Goal: Information Seeking & Learning: Learn about a topic

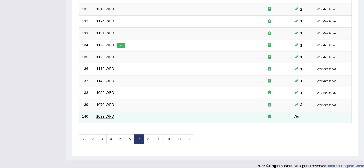
click at [98, 115] on link "1083 WFD" at bounding box center [105, 117] width 18 height 4
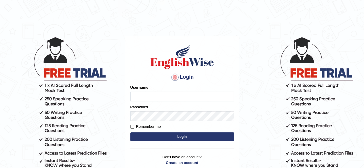
type input "RR12345"
click at [170, 139] on button "Login" at bounding box center [182, 137] width 104 height 9
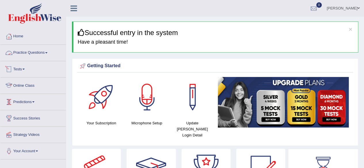
click at [40, 45] on link "Practice Questions" at bounding box center [33, 52] width 66 height 14
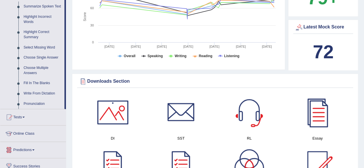
scroll to position [261, 0]
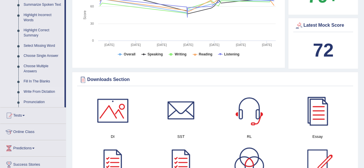
click at [39, 88] on link "Write From Dictation" at bounding box center [42, 92] width 43 height 10
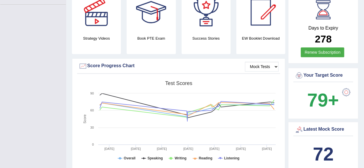
scroll to position [76, 0]
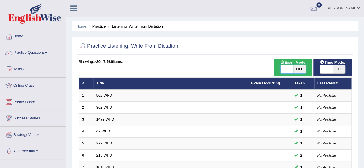
click at [292, 68] on span at bounding box center [287, 69] width 13 height 8
checkbox input "true"
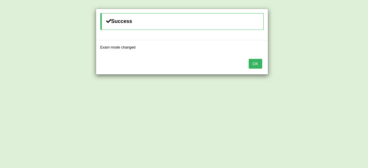
click at [258, 62] on button "OK" at bounding box center [255, 64] width 13 height 10
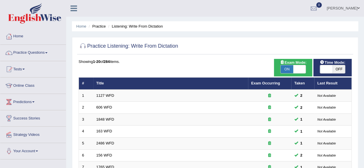
click at [338, 68] on span "OFF" at bounding box center [339, 69] width 13 height 8
checkbox input "true"
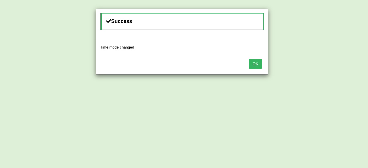
click at [258, 66] on button "OK" at bounding box center [255, 64] width 13 height 10
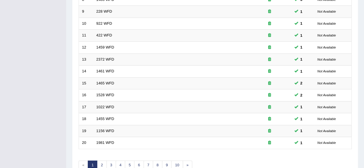
scroll to position [210, 0]
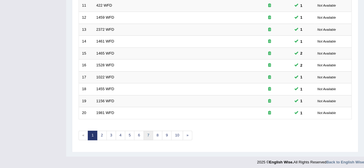
click at [144, 133] on link "7" at bounding box center [148, 135] width 9 height 9
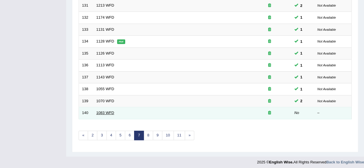
click at [109, 111] on link "1083 WFD" at bounding box center [105, 113] width 18 height 4
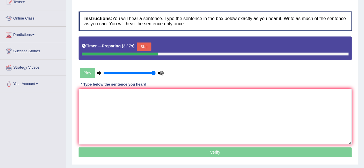
click at [143, 49] on button "Skip" at bounding box center [144, 47] width 14 height 9
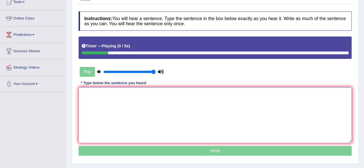
click at [132, 108] on textarea at bounding box center [215, 115] width 273 height 56
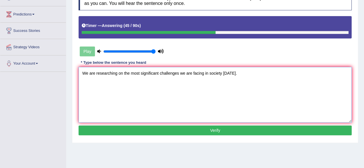
scroll to position [88, 0]
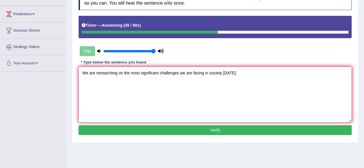
type textarea "We are researching on the most significant challenges we are facing in society …"
click at [136, 133] on button "Verify" at bounding box center [215, 130] width 273 height 10
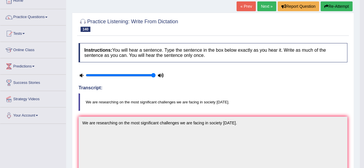
scroll to position [0, 0]
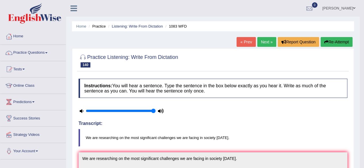
click at [269, 41] on link "Next »" at bounding box center [266, 42] width 19 height 10
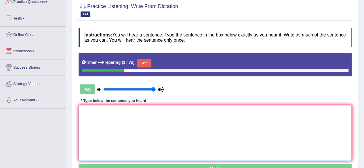
click at [135, 113] on textarea at bounding box center [215, 133] width 273 height 56
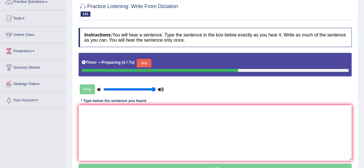
click at [151, 63] on button "Skip" at bounding box center [144, 63] width 14 height 9
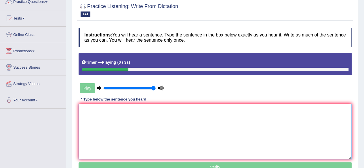
click at [123, 122] on textarea at bounding box center [215, 132] width 273 height 56
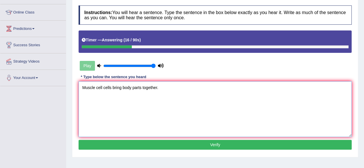
scroll to position [74, 0]
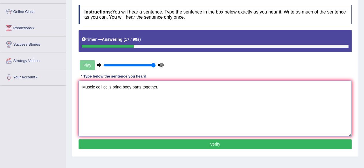
type textarea "Muscle cell cells bring body parts together."
click at [130, 144] on button "Verify" at bounding box center [215, 145] width 273 height 10
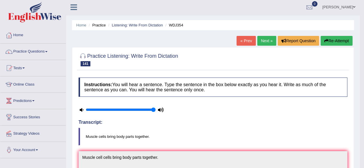
scroll to position [0, 0]
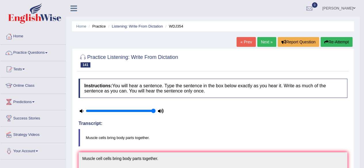
click at [265, 39] on link "Next »" at bounding box center [266, 42] width 19 height 10
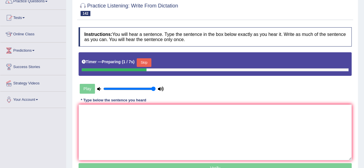
click at [146, 62] on div "Instructions: You will hear a sentence. Type the sentence in the box below exac…" at bounding box center [215, 100] width 276 height 153
click at [146, 62] on button "Skip" at bounding box center [144, 62] width 14 height 9
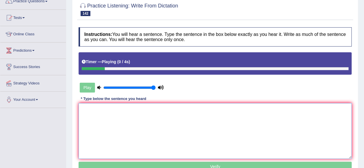
click at [107, 147] on textarea at bounding box center [215, 131] width 273 height 56
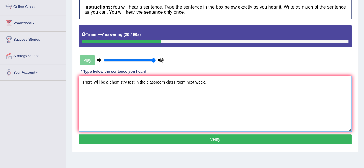
scroll to position [81, 0]
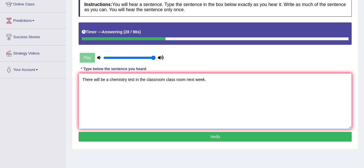
click at [203, 79] on textarea "There will be a chemistry test in the classroom class room next week." at bounding box center [215, 101] width 273 height 56
type textarea "There will be a chemistry test in the classroom class room next week nextweek."
click at [193, 137] on button "Verify" at bounding box center [215, 137] width 273 height 10
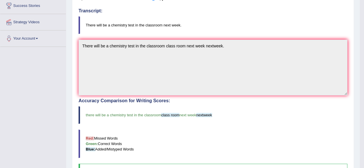
scroll to position [0, 0]
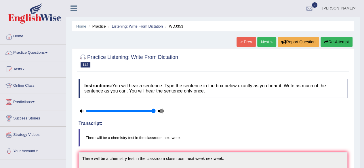
click at [260, 42] on link "Next »" at bounding box center [266, 42] width 19 height 10
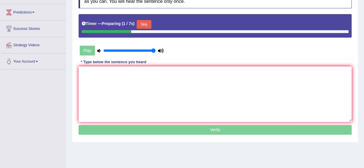
scroll to position [93, 0]
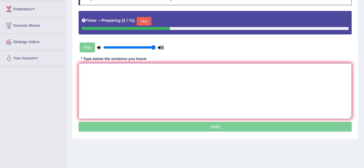
click at [163, 89] on textarea at bounding box center [215, 91] width 273 height 56
click at [149, 22] on button "Skip" at bounding box center [144, 21] width 14 height 9
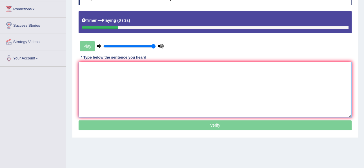
click at [156, 101] on textarea at bounding box center [215, 90] width 273 height 56
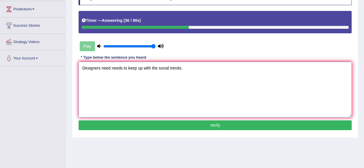
type textarea "Designers need needs to keep up with the social trends."
click at [179, 128] on button "Verify" at bounding box center [215, 126] width 273 height 10
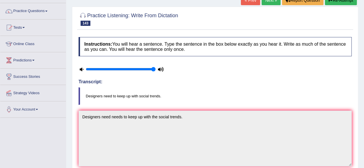
scroll to position [0, 0]
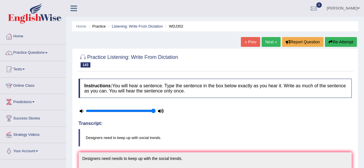
click at [267, 41] on link "Next »" at bounding box center [271, 42] width 19 height 10
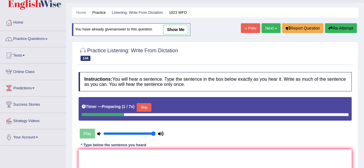
scroll to position [14, 0]
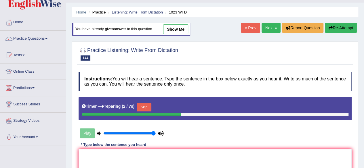
click at [268, 26] on link "Next »" at bounding box center [271, 28] width 19 height 10
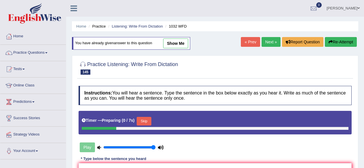
click at [268, 42] on link "Next »" at bounding box center [271, 42] width 19 height 10
click at [158, 26] on link "Listening: Write From Dictation" at bounding box center [137, 26] width 51 height 4
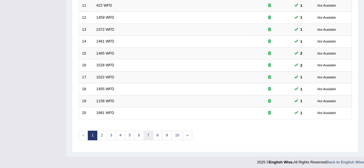
click at [147, 136] on link "7" at bounding box center [148, 135] width 9 height 9
click at [148, 135] on link "8" at bounding box center [148, 135] width 9 height 9
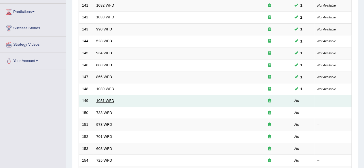
click at [106, 99] on link "1031 WFD" at bounding box center [105, 101] width 18 height 4
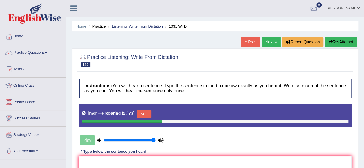
scroll to position [58, 0]
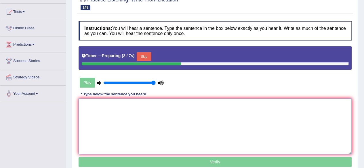
click at [106, 99] on textarea at bounding box center [215, 127] width 273 height 56
click at [146, 57] on button "Skip" at bounding box center [144, 56] width 14 height 9
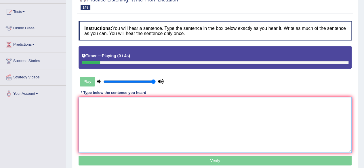
click at [127, 111] on textarea at bounding box center [215, 125] width 273 height 56
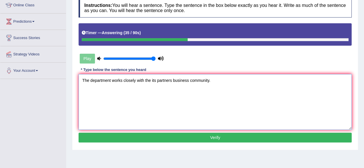
scroll to position [81, 0]
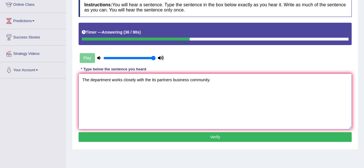
type textarea "The department works closely with the its partners business community."
click at [155, 130] on div "Instructions: You will hear a sentence. Type the sentence in the box below exac…" at bounding box center [215, 71] width 276 height 152
click at [155, 136] on button "Verify" at bounding box center [215, 137] width 273 height 10
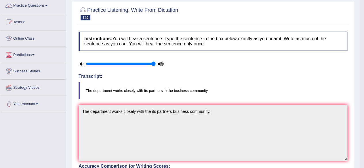
scroll to position [32, 0]
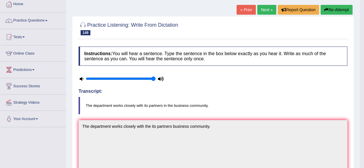
click at [263, 8] on link "Next »" at bounding box center [266, 10] width 19 height 10
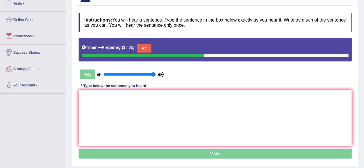
click at [148, 47] on button "Skip" at bounding box center [144, 48] width 14 height 9
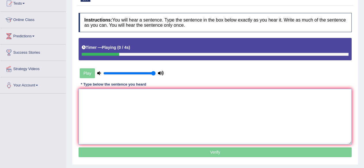
click at [138, 107] on textarea at bounding box center [215, 117] width 273 height 56
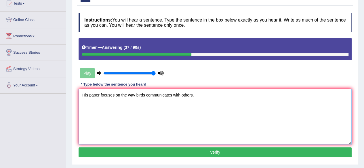
type textarea "His paper focuses on the way birds communicates with others."
click at [159, 151] on button "Verify" at bounding box center [215, 153] width 273 height 10
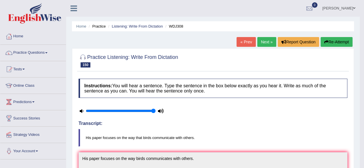
click at [261, 43] on link "Next »" at bounding box center [266, 42] width 19 height 10
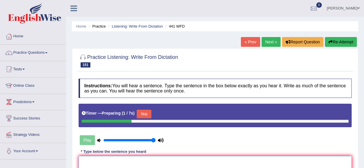
click at [148, 115] on button "Skip" at bounding box center [144, 114] width 14 height 9
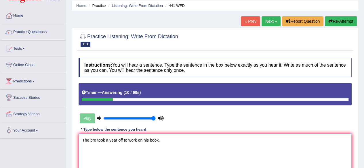
scroll to position [24, 0]
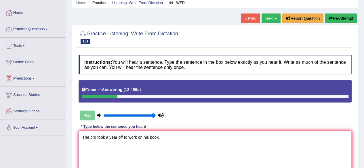
click at [94, 138] on textarea "The pro took a year off to work on his book." at bounding box center [215, 159] width 273 height 56
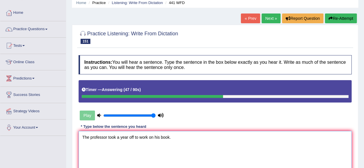
click at [173, 141] on textarea "The professor took a year off to work on his book." at bounding box center [215, 159] width 273 height 56
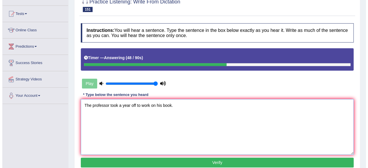
scroll to position [65, 0]
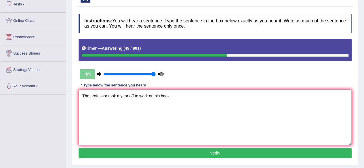
type textarea "The professor took a year off to work on his book."
click at [170, 152] on button "Verify" at bounding box center [215, 154] width 273 height 10
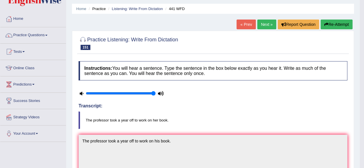
scroll to position [0, 0]
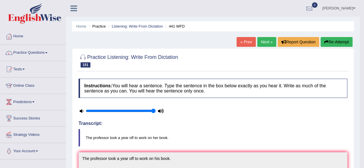
click at [265, 46] on link "Next »" at bounding box center [266, 42] width 19 height 10
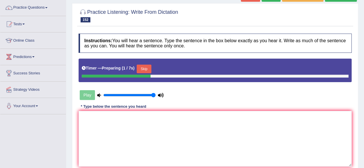
scroll to position [47, 0]
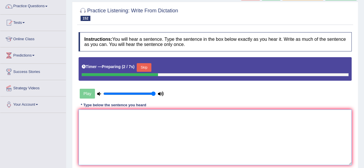
click at [184, 158] on textarea at bounding box center [215, 138] width 273 height 56
click at [147, 67] on button "Skip" at bounding box center [144, 67] width 14 height 9
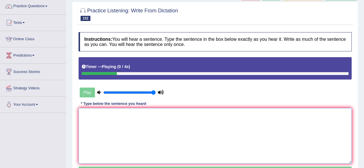
click at [130, 129] on textarea at bounding box center [215, 136] width 273 height 56
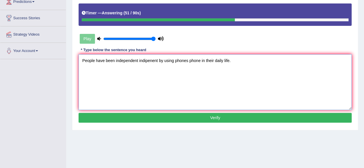
scroll to position [101, 0]
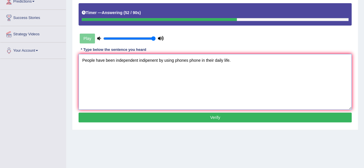
type textarea "People have been independent indipenent by using phones phone in their daily li…"
click at [174, 113] on button "Verify" at bounding box center [215, 118] width 273 height 10
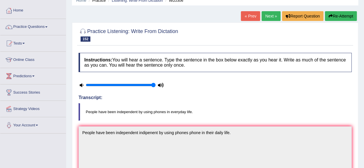
scroll to position [0, 0]
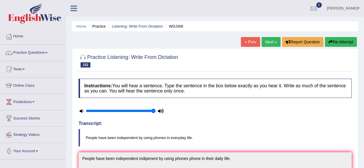
click at [267, 40] on link "Next »" at bounding box center [271, 42] width 19 height 10
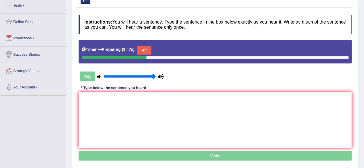
click at [148, 54] on button "Skip" at bounding box center [144, 50] width 14 height 9
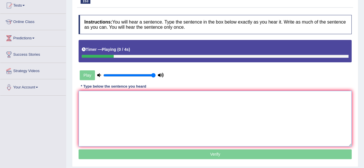
click at [113, 126] on textarea at bounding box center [215, 119] width 273 height 56
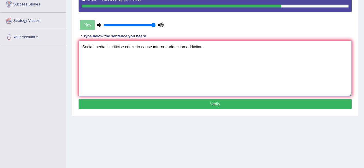
scroll to position [115, 0]
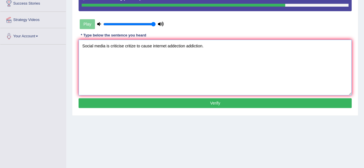
type textarea "Social media is criticise critize to cause internet addection addiction."
click at [170, 101] on button "Verify" at bounding box center [215, 103] width 273 height 10
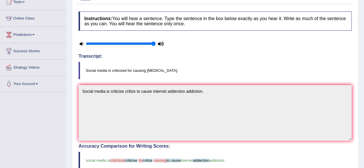
scroll to position [0, 0]
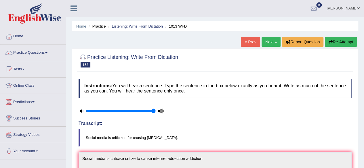
click at [339, 43] on button "Re-Attempt" at bounding box center [341, 42] width 32 height 10
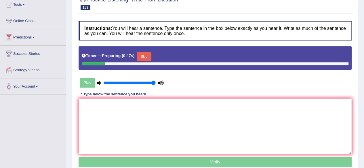
scroll to position [66, 0]
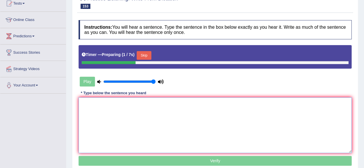
click at [190, 113] on textarea at bounding box center [215, 126] width 273 height 56
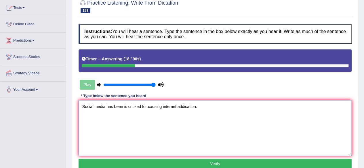
scroll to position [56, 0]
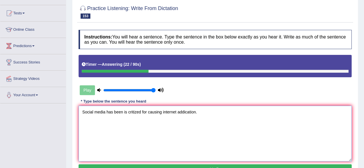
click at [135, 111] on textarea "Social media has been is critized for causing internet addication." at bounding box center [215, 134] width 273 height 56
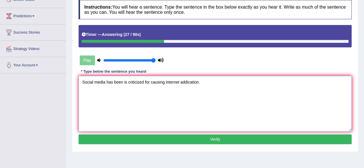
scroll to position [86, 0]
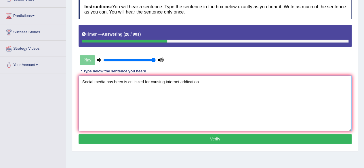
type textarea "Social media has been is criticized for causing internet addication."
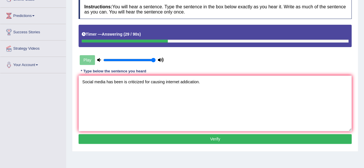
click at [180, 138] on button "Verify" at bounding box center [215, 139] width 273 height 10
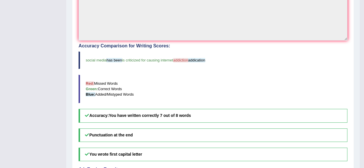
scroll to position [0, 0]
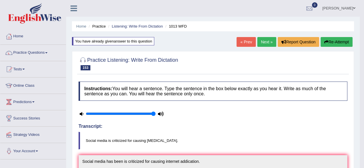
click at [264, 42] on link "Next »" at bounding box center [266, 42] width 19 height 10
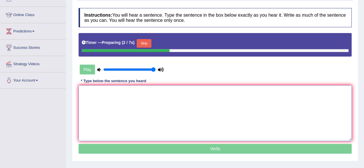
click at [215, 109] on textarea at bounding box center [215, 113] width 273 height 56
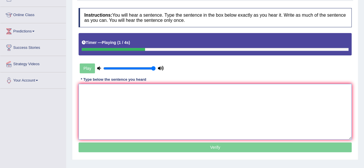
click at [215, 109] on textarea at bounding box center [215, 112] width 273 height 56
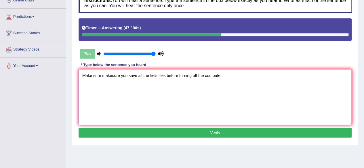
scroll to position [86, 0]
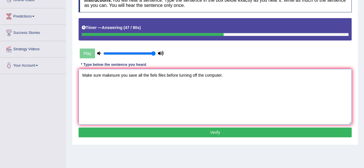
type textarea "Make sure makesure you save all the fiels files before turning off the computer."
click at [184, 132] on button "Verify" at bounding box center [215, 133] width 273 height 10
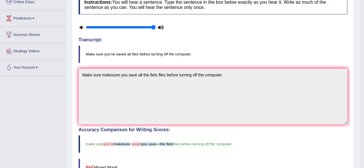
scroll to position [0, 0]
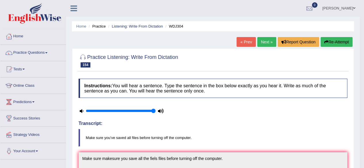
click at [345, 39] on button "Re-Attempt" at bounding box center [337, 42] width 32 height 10
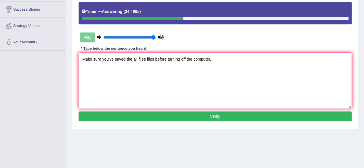
scroll to position [113, 0]
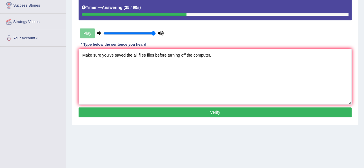
type textarea "Make sure you've saved the all files files before turning off the computer."
click at [193, 113] on button "Verify" at bounding box center [215, 113] width 273 height 10
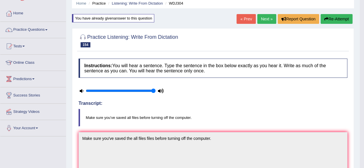
scroll to position [0, 0]
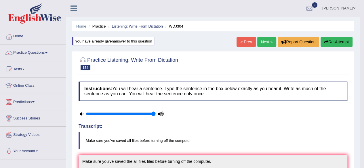
click at [258, 39] on link "Next »" at bounding box center [266, 42] width 19 height 10
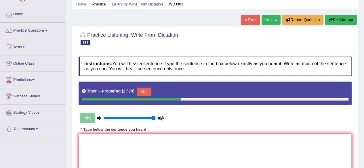
scroll to position [22, 0]
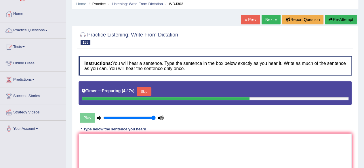
click at [147, 90] on button "Skip" at bounding box center [144, 91] width 14 height 9
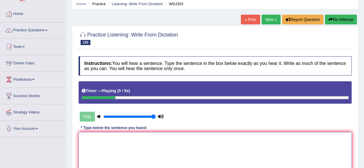
click at [136, 144] on textarea at bounding box center [215, 160] width 273 height 56
type textarea "the ship ref have bene"
click at [343, 23] on button "Re-Attempt" at bounding box center [341, 20] width 32 height 10
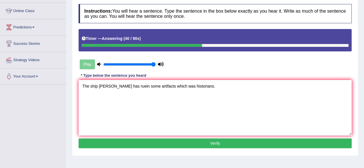
scroll to position [76, 0]
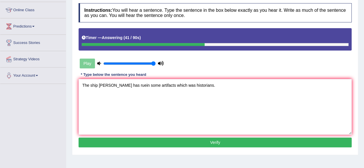
type textarea "The ship reck has ruein some artifacts which was historians."
click at [196, 138] on button "Verify" at bounding box center [215, 143] width 273 height 10
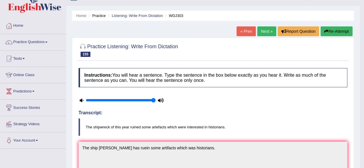
scroll to position [0, 0]
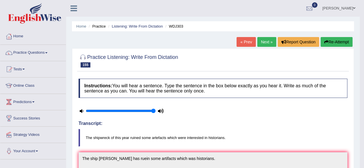
click at [333, 45] on button "Re-Attempt" at bounding box center [337, 42] width 32 height 10
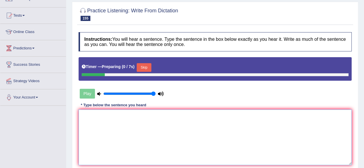
click at [162, 140] on textarea at bounding box center [215, 138] width 273 height 56
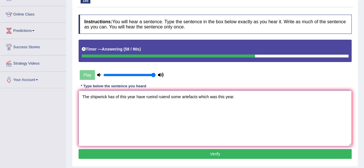
scroll to position [90, 0]
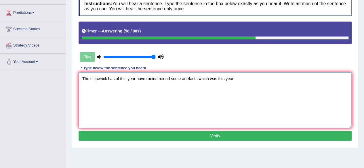
type textarea "The shipwrick has of this year have rueind ruiend some artefacts which was this…"
click at [162, 140] on div "Instructions: You will hear a sentence. Type the sentence in the box below exac…" at bounding box center [215, 70] width 276 height 152
click at [170, 134] on button "Verify" at bounding box center [215, 136] width 273 height 10
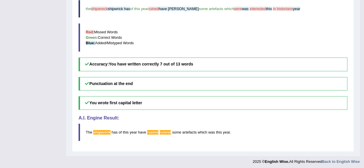
scroll to position [0, 0]
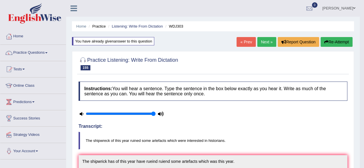
click at [267, 37] on link "Next »" at bounding box center [266, 42] width 19 height 10
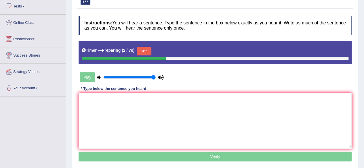
scroll to position [64, 0]
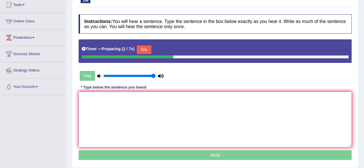
click at [207, 126] on textarea at bounding box center [215, 120] width 273 height 56
click at [151, 49] on button "Skip" at bounding box center [144, 49] width 14 height 9
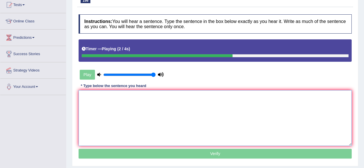
click at [89, 120] on textarea at bounding box center [215, 118] width 273 height 56
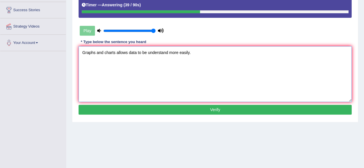
scroll to position [109, 0]
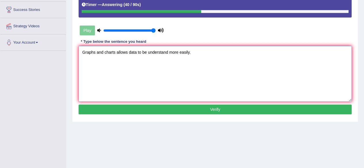
type textarea "Graphs and charts allows data to be understand more easily."
click at [128, 108] on button "Verify" at bounding box center [215, 110] width 273 height 10
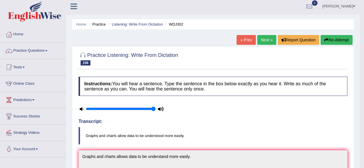
scroll to position [0, 0]
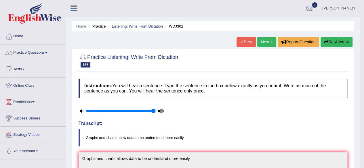
click at [259, 42] on link "Next »" at bounding box center [266, 42] width 19 height 10
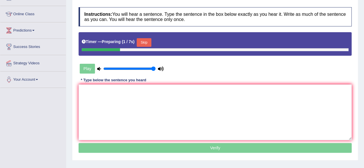
scroll to position [72, 0]
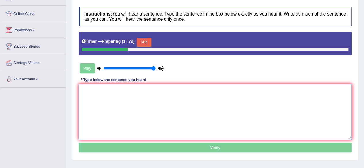
click at [208, 127] on textarea at bounding box center [215, 112] width 273 height 56
click at [151, 40] on button "Skip" at bounding box center [144, 42] width 14 height 9
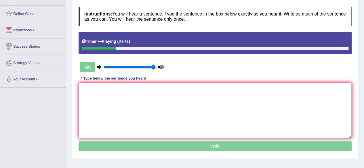
click at [143, 101] on textarea at bounding box center [215, 111] width 273 height 56
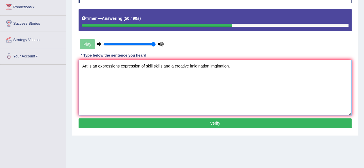
scroll to position [96, 0]
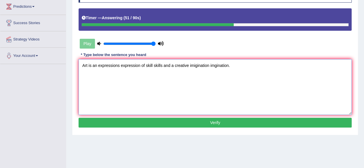
type textarea "Art is an expressions expression of skill skills and a creative imigination img…"
click at [146, 124] on button "Verify" at bounding box center [215, 123] width 273 height 10
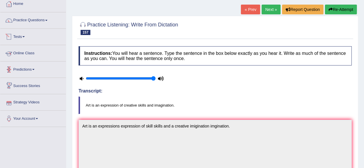
scroll to position [0, 0]
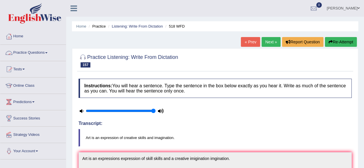
click at [30, 48] on link "Practice Questions" at bounding box center [33, 52] width 66 height 14
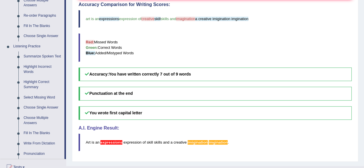
scroll to position [212, 0]
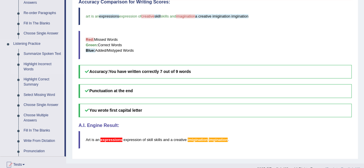
click at [29, 65] on link "Highlight Incorrect Words" at bounding box center [42, 66] width 43 height 15
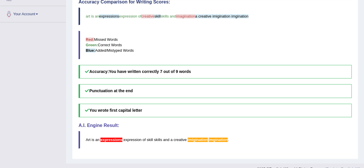
scroll to position [79, 0]
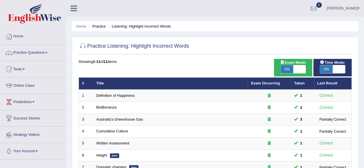
click at [287, 73] on span "ON" at bounding box center [287, 69] width 13 height 8
checkbox input "false"
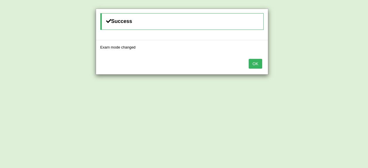
click at [255, 62] on button "OK" at bounding box center [255, 64] width 13 height 10
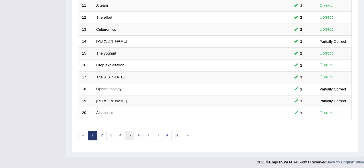
click at [128, 131] on link "5" at bounding box center [129, 135] width 9 height 9
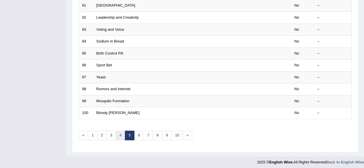
click at [121, 131] on link "4" at bounding box center [120, 135] width 9 height 9
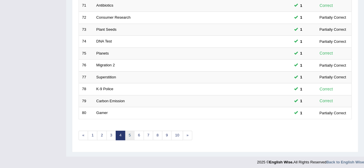
click at [128, 132] on link "5" at bounding box center [129, 135] width 9 height 9
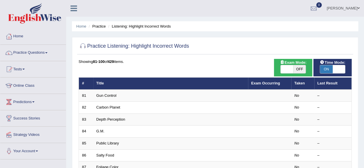
click at [106, 94] on link "Gun Control" at bounding box center [106, 96] width 20 height 4
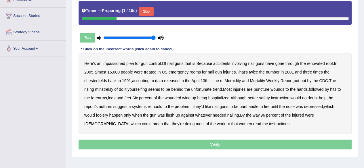
scroll to position [104, 0]
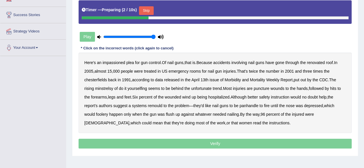
click at [145, 8] on button "Skip" at bounding box center [146, 10] width 14 height 9
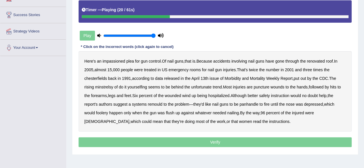
click at [98, 78] on b "chesterfields" at bounding box center [95, 78] width 23 height 5
click at [107, 85] on b "minstrelsy" at bounding box center [104, 87] width 18 height 5
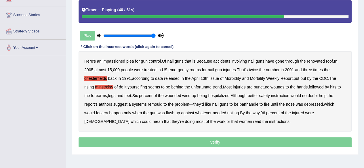
click at [149, 105] on b "remould" at bounding box center [155, 104] width 15 height 5
click at [249, 103] on b "panhandle" at bounding box center [248, 104] width 19 height 5
click at [106, 114] on b "foolery" at bounding box center [102, 113] width 12 height 5
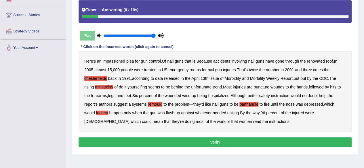
click at [180, 143] on button "Verify" at bounding box center [215, 143] width 273 height 10
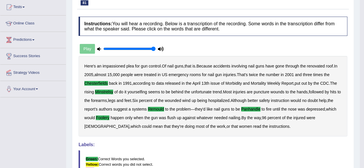
scroll to position [0, 0]
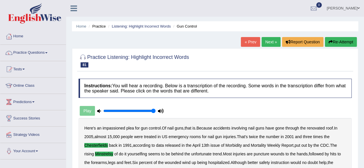
click at [272, 37] on link "Next »" at bounding box center [271, 42] width 19 height 10
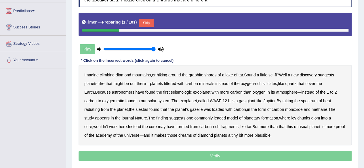
click at [151, 22] on button "Skip" at bounding box center [146, 23] width 14 height 9
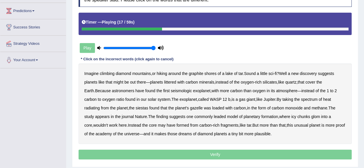
click at [171, 91] on b "seismologic" at bounding box center [181, 91] width 21 height 5
click at [136, 107] on b "siestas" at bounding box center [142, 108] width 13 height 5
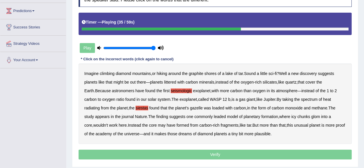
click at [190, 109] on b "gazelle" at bounding box center [196, 108] width 13 height 5
click at [214, 118] on b "leaded" at bounding box center [220, 117] width 12 height 5
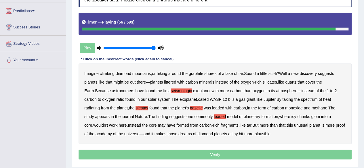
click at [112, 132] on b "academy" at bounding box center [104, 134] width 16 height 5
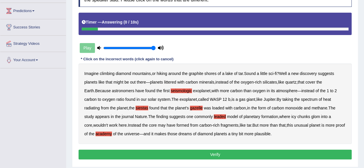
click at [206, 157] on button "Verify" at bounding box center [215, 155] width 273 height 10
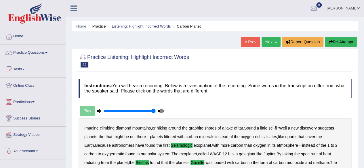
click at [269, 46] on link "Next »" at bounding box center [271, 42] width 19 height 10
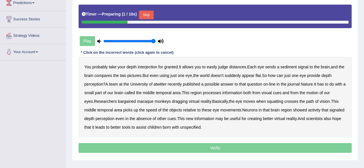
click at [148, 13] on button "Skip" at bounding box center [146, 15] width 14 height 9
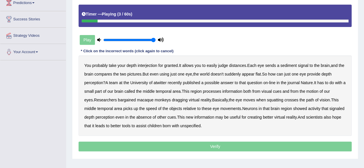
click at [152, 66] on b "interjection" at bounding box center [148, 65] width 20 height 5
click at [295, 63] on b "sediment" at bounding box center [288, 65] width 16 height 5
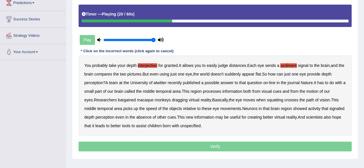
click at [162, 84] on b "atwitter" at bounding box center [160, 83] width 13 height 5
click at [120, 98] on b "bargained" at bounding box center [127, 100] width 18 height 5
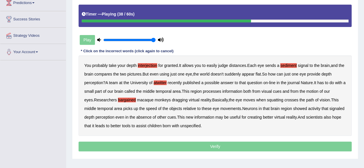
click at [174, 100] on b "dragging" at bounding box center [180, 100] width 16 height 5
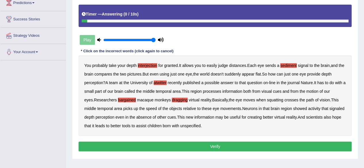
click at [180, 126] on b "unspecified" at bounding box center [190, 126] width 20 height 5
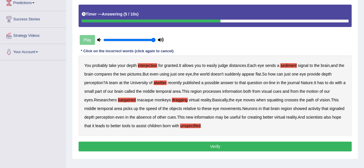
click at [173, 98] on b "dragging" at bounding box center [180, 100] width 16 height 5
click at [162, 144] on button "Verify" at bounding box center [215, 147] width 273 height 10
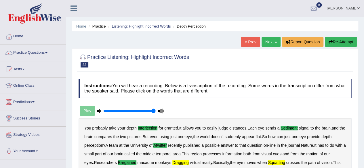
click at [268, 42] on link "Next »" at bounding box center [271, 42] width 19 height 10
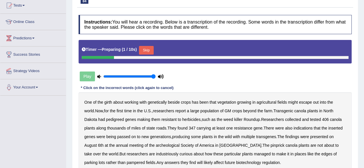
click at [149, 51] on button "Skip" at bounding box center [146, 50] width 14 height 9
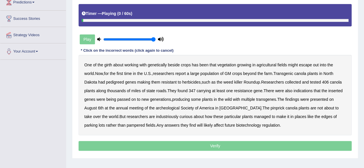
scroll to position [102, 0]
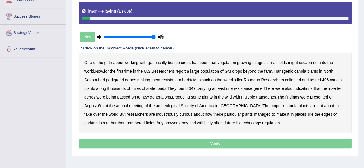
click at [109, 61] on b "girth" at bounding box center [108, 62] width 8 height 5
click at [176, 64] on b "beside" at bounding box center [174, 62] width 12 height 5
click at [109, 78] on b "pedigreed" at bounding box center [115, 80] width 18 height 5
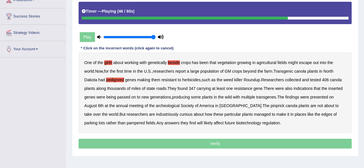
click at [271, 104] on b "pinprick" at bounding box center [278, 106] width 14 height 5
click at [156, 115] on b "industriously" at bounding box center [167, 114] width 22 height 5
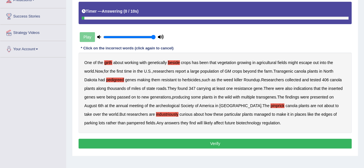
click at [197, 142] on button "Verify" at bounding box center [215, 144] width 273 height 10
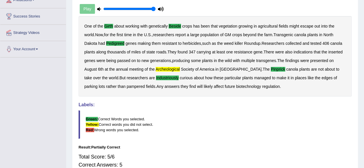
scroll to position [0, 0]
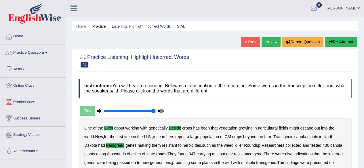
click at [266, 41] on link "Next »" at bounding box center [271, 42] width 19 height 10
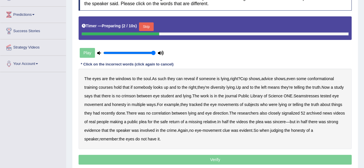
click at [146, 29] on button "Skip" at bounding box center [146, 26] width 14 height 9
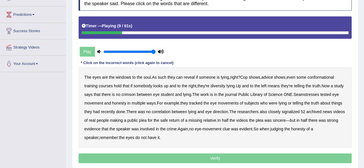
click at [324, 78] on b "conformational" at bounding box center [320, 77] width 26 height 5
click at [220, 86] on b "diversity" at bounding box center [218, 86] width 15 height 5
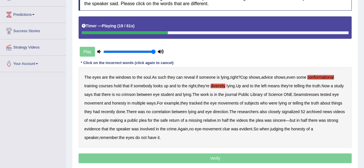
click at [136, 95] on b "crimson" at bounding box center [128, 94] width 14 height 5
click at [174, 92] on b "student" at bounding box center [167, 94] width 13 height 5
click at [319, 95] on b "Seamstresses" at bounding box center [307, 94] width 26 height 5
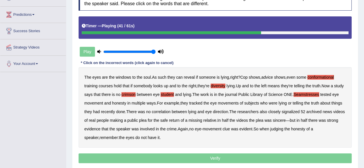
click at [300, 110] on b "signalized" at bounding box center [291, 112] width 18 height 5
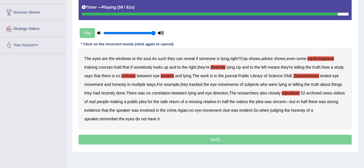
scroll to position [107, 0]
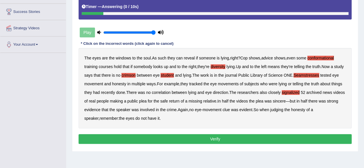
click at [178, 138] on button "Verify" at bounding box center [215, 139] width 273 height 10
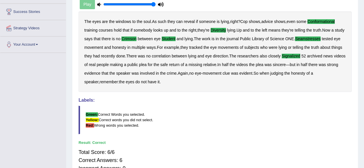
scroll to position [0, 0]
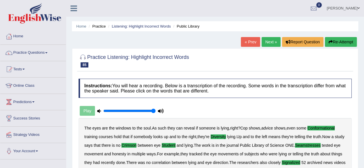
click at [262, 39] on link "Next »" at bounding box center [271, 42] width 19 height 10
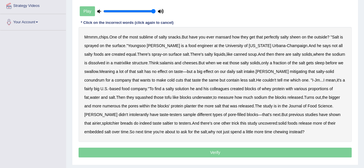
scroll to position [117, 0]
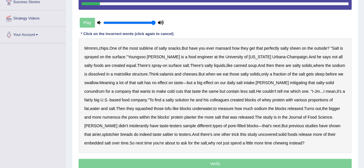
click at [228, 47] on b "mansard" at bounding box center [223, 48] width 16 height 5
click at [315, 73] on b "sleep" at bounding box center [319, 74] width 9 height 5
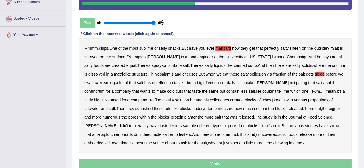
click at [290, 82] on b "mitigating" at bounding box center [298, 83] width 17 height 5
click at [184, 117] on b "planter" at bounding box center [190, 117] width 12 height 5
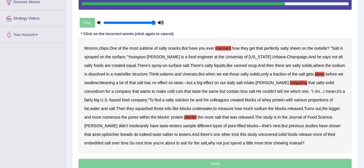
click at [149, 124] on b "intolerantly" at bounding box center [139, 126] width 20 height 5
click at [119, 132] on b "splotchier" at bounding box center [110, 134] width 17 height 5
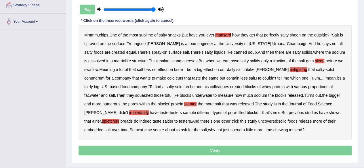
scroll to position [130, 0]
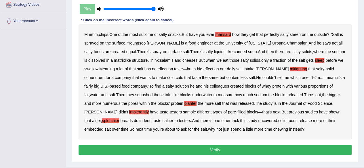
click at [161, 149] on button "Verify" at bounding box center [215, 150] width 273 height 10
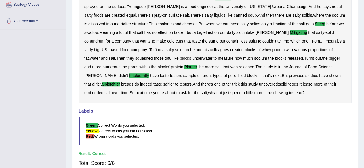
scroll to position [0, 0]
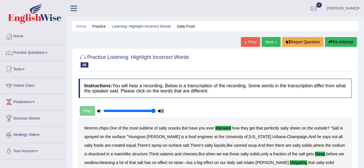
click at [264, 39] on link "Next »" at bounding box center [271, 42] width 19 height 10
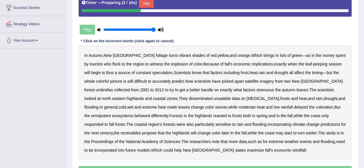
scroll to position [111, 0]
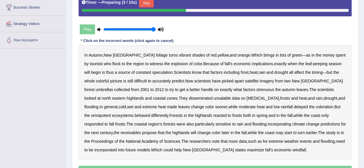
click at [147, 5] on button "Skip" at bounding box center [146, 3] width 14 height 9
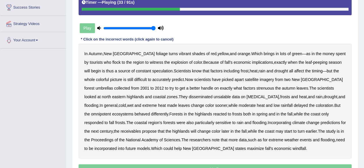
click at [113, 86] on b "umbrellas" at bounding box center [105, 88] width 18 height 5
click at [256, 90] on b "strenuous" at bounding box center [265, 88] width 18 height 5
click at [189, 98] on b "disseminated" at bounding box center [201, 97] width 24 height 5
click at [214, 96] on b "unsalable" at bounding box center [222, 97] width 17 height 5
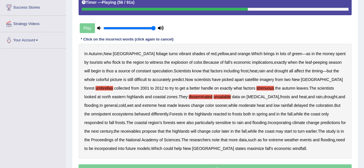
click at [111, 112] on b "omnipotent" at bounding box center [101, 114] width 20 height 5
click at [123, 131] on b "receivables" at bounding box center [131, 131] width 20 height 5
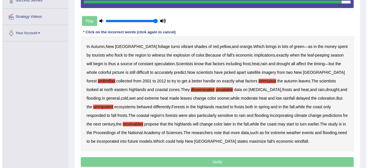
scroll to position [119, 0]
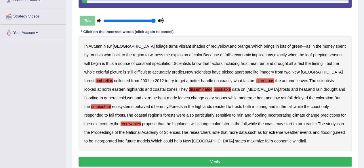
click at [190, 161] on button "Verify" at bounding box center [215, 162] width 273 height 10
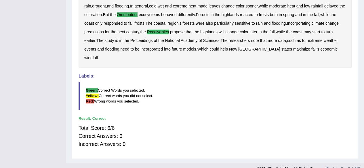
scroll to position [0, 0]
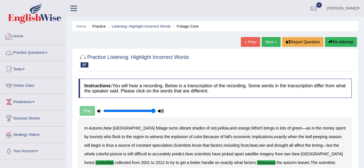
click at [41, 51] on link "Practice Questions" at bounding box center [33, 52] width 66 height 14
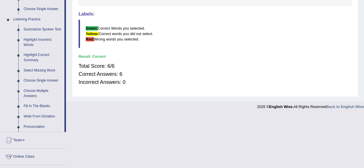
scroll to position [237, 0]
